Goal: Transaction & Acquisition: Book appointment/travel/reservation

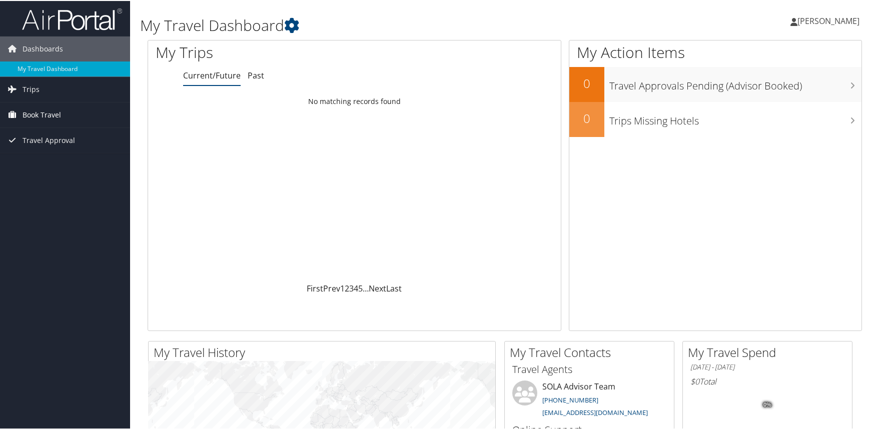
click at [55, 112] on span "Book Travel" at bounding box center [42, 114] width 39 height 25
click at [55, 151] on link "Book/Manage Online Trips" at bounding box center [65, 149] width 130 height 15
click at [36, 114] on span "Book Travel" at bounding box center [42, 114] width 39 height 25
click at [44, 148] on link "Book/Manage Online Trips" at bounding box center [65, 149] width 130 height 15
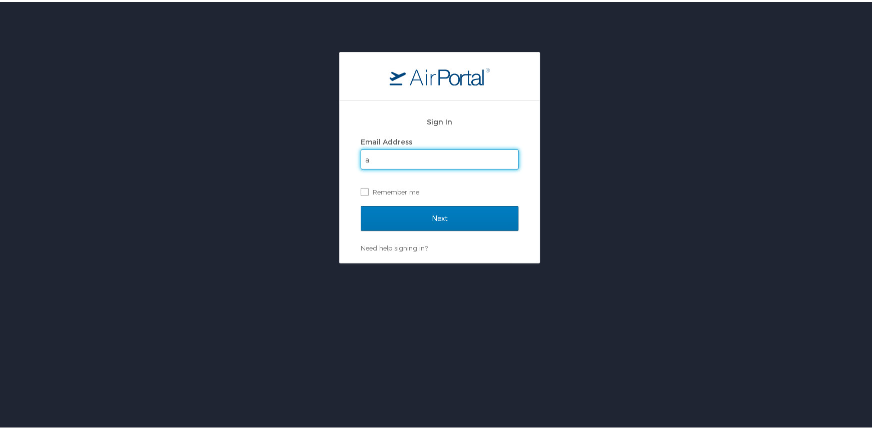
type input "[EMAIL_ADDRESS][DOMAIN_NAME]"
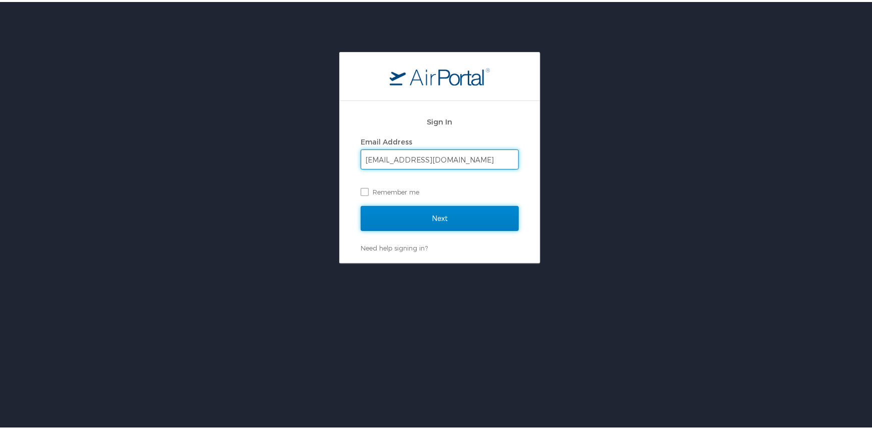
click at [443, 220] on input "Next" at bounding box center [440, 216] width 158 height 25
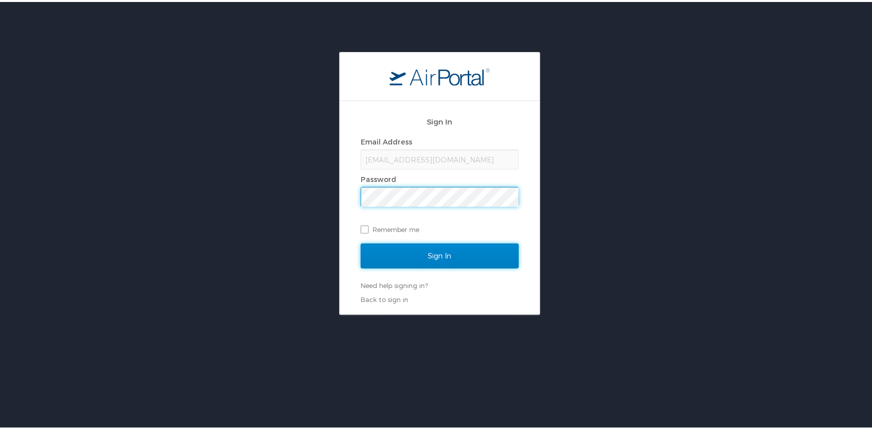
click at [444, 256] on input "Sign In" at bounding box center [440, 254] width 158 height 25
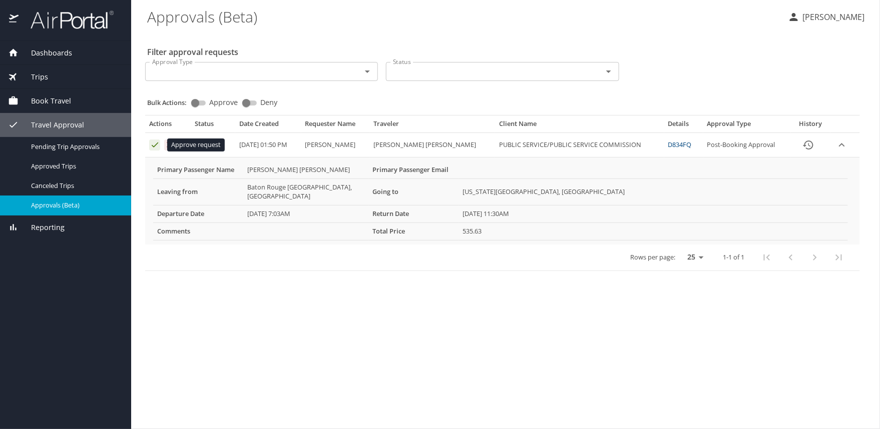
click at [154, 146] on icon "Approval table" at bounding box center [155, 145] width 7 height 5
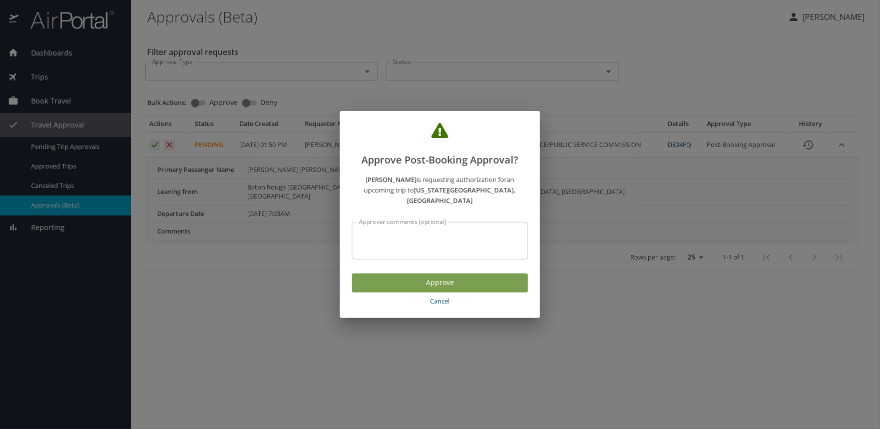
click at [447, 278] on span "Approve" at bounding box center [440, 283] width 160 height 13
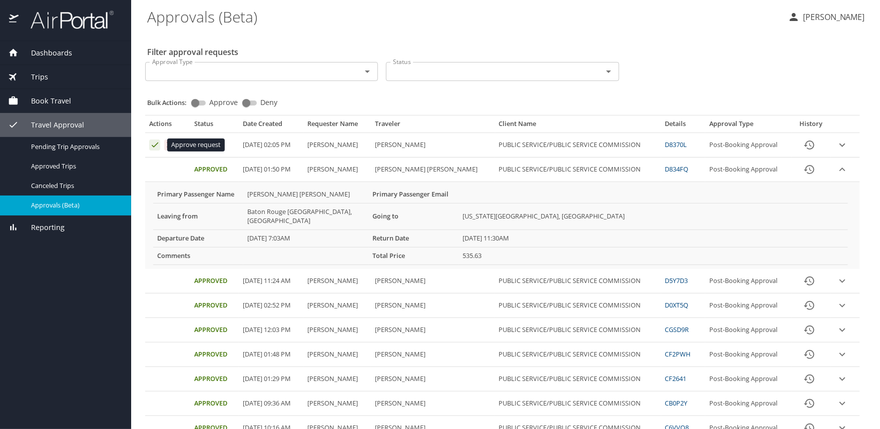
click at [154, 145] on icon "Approval table" at bounding box center [155, 145] width 10 height 10
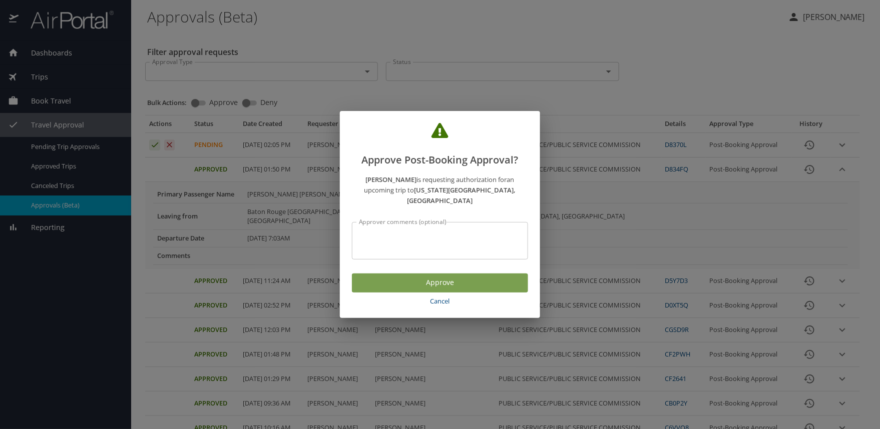
click at [460, 277] on span "Approve" at bounding box center [440, 283] width 160 height 13
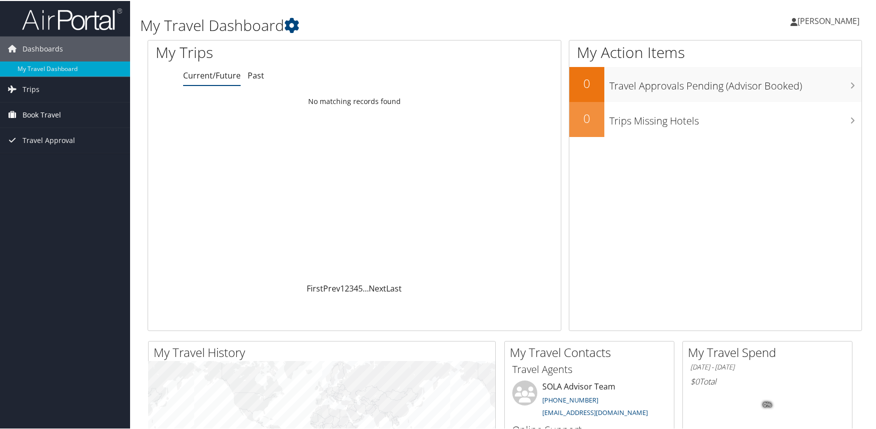
click at [35, 111] on span "Book Travel" at bounding box center [42, 114] width 39 height 25
click at [60, 146] on link "Book/Manage Online Trips" at bounding box center [65, 149] width 130 height 15
